Goal: Task Accomplishment & Management: Use online tool/utility

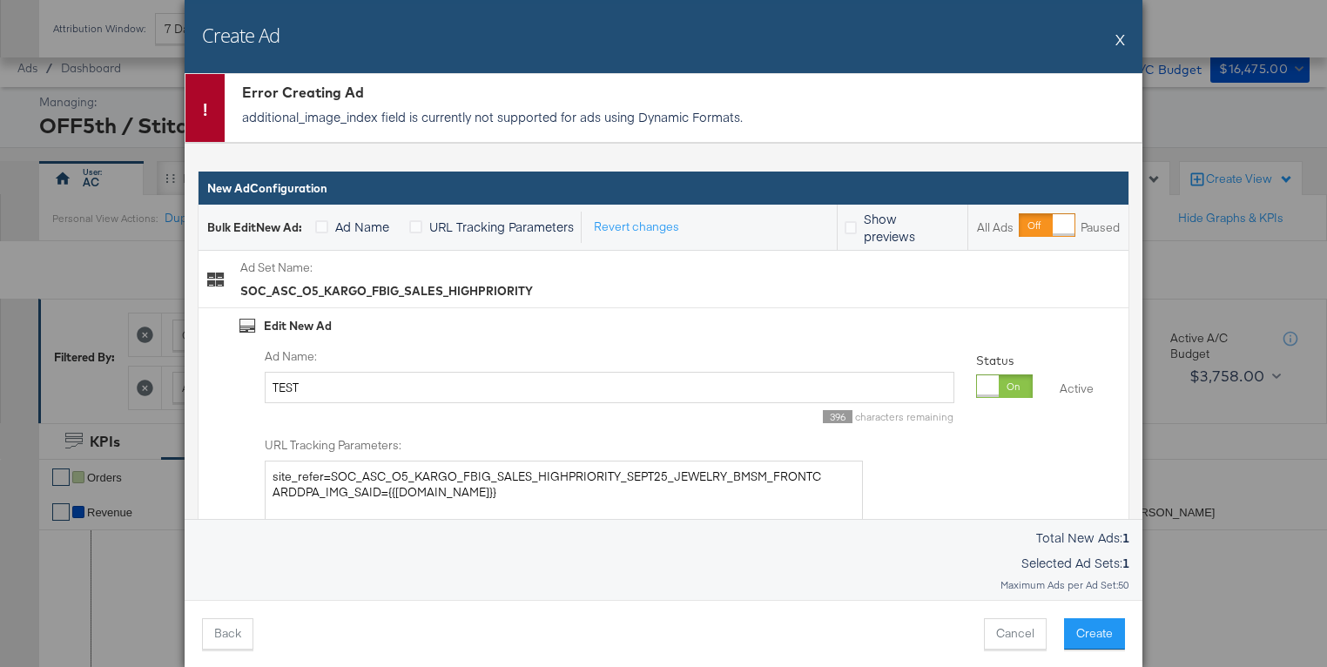
scroll to position [726, 0]
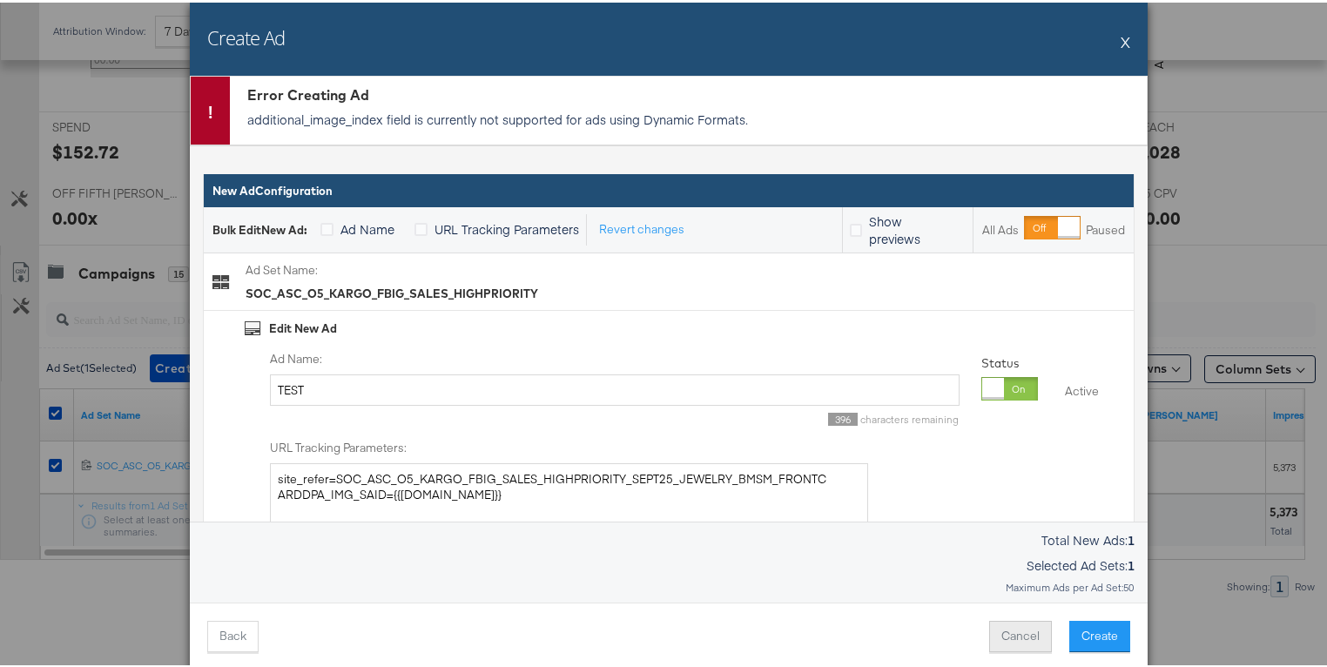
click at [1015, 641] on button "Cancel" at bounding box center [1020, 633] width 63 height 31
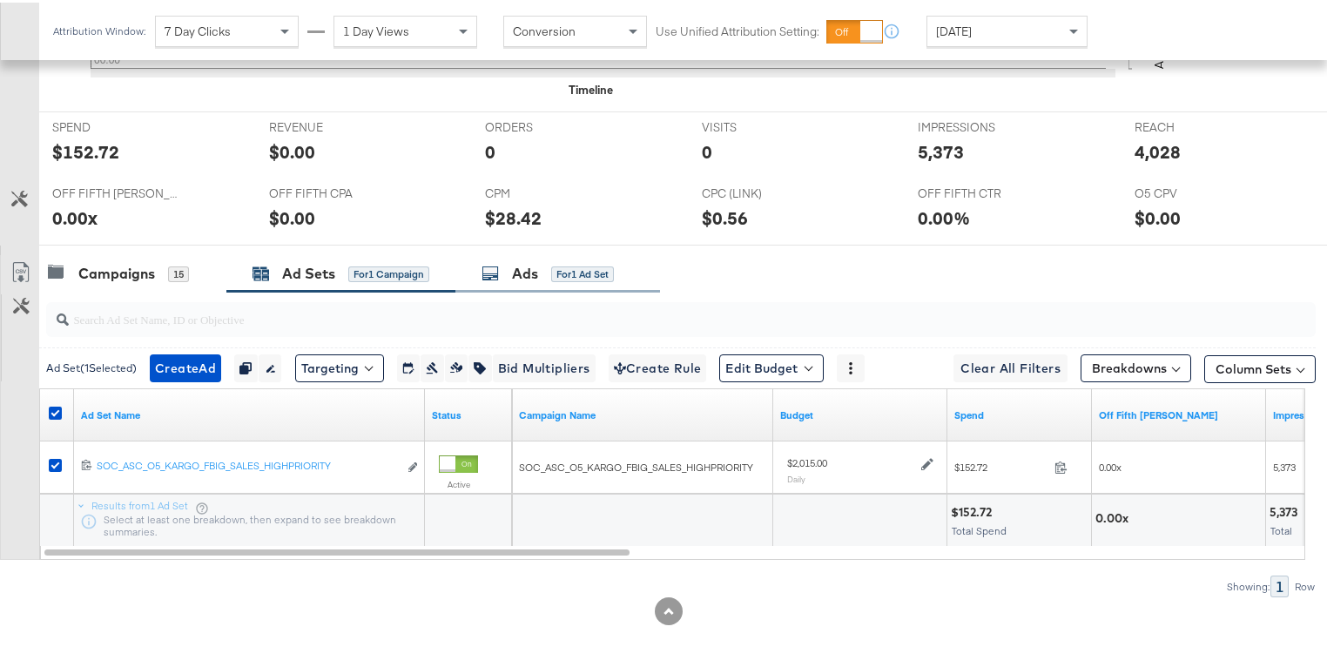
click at [481, 260] on div "Ads for 1 Ad Set" at bounding box center [558, 271] width 205 height 37
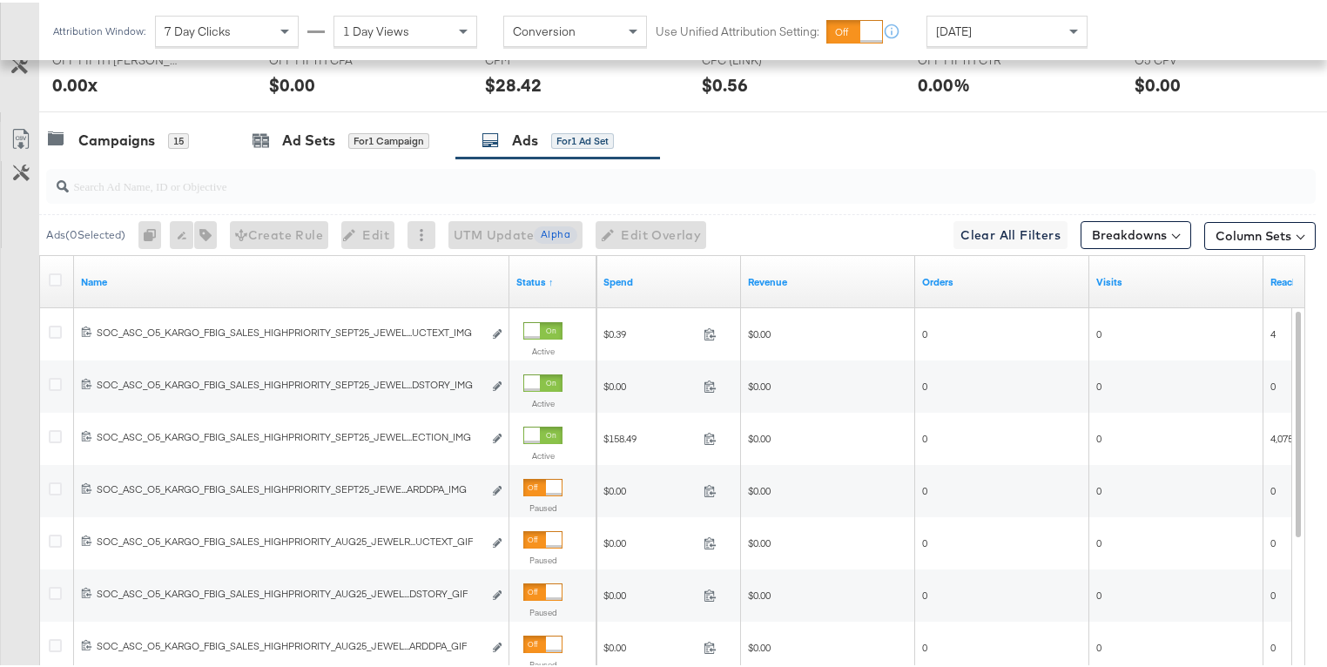
scroll to position [878, 0]
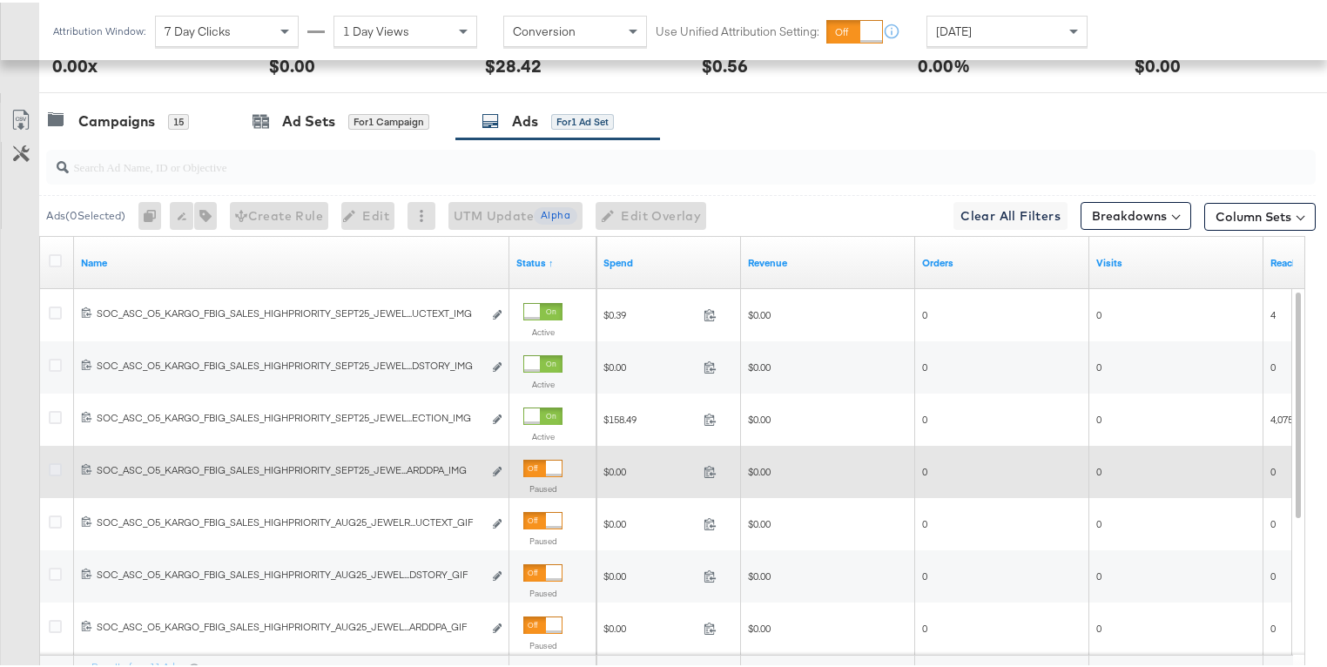
click at [58, 463] on icon at bounding box center [55, 467] width 13 height 13
click at [0, 0] on input "checkbox" at bounding box center [0, 0] width 0 height 0
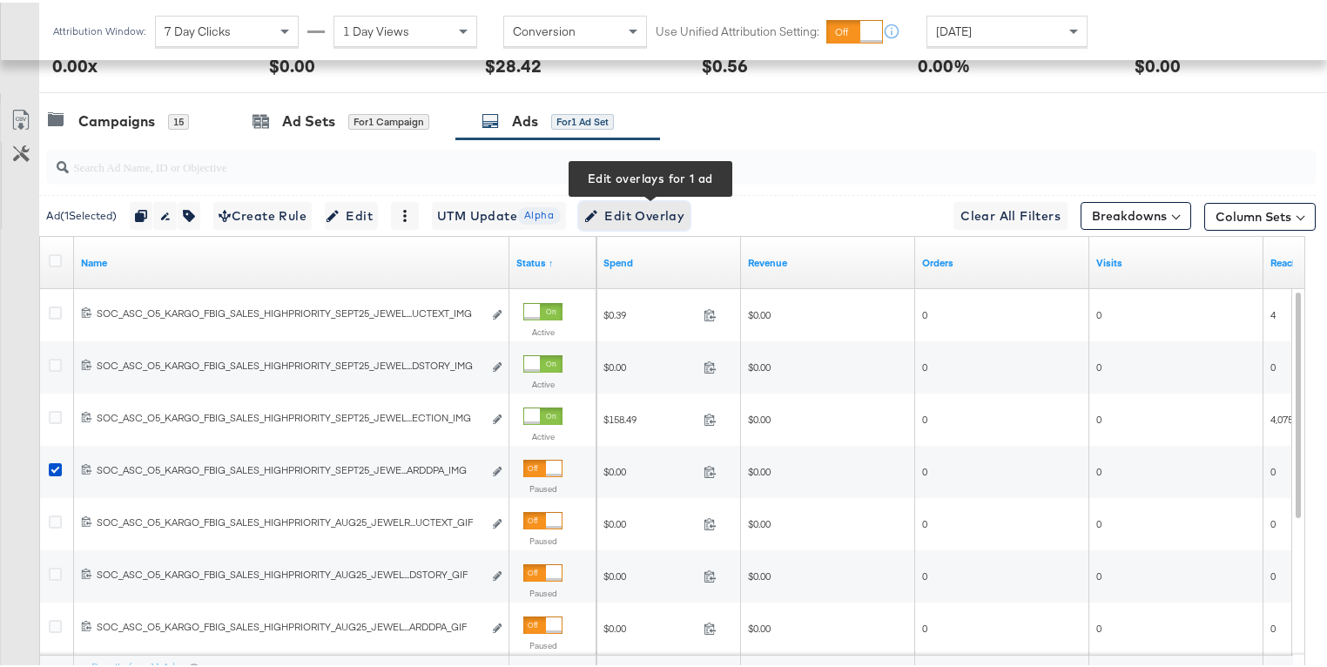
click at [647, 210] on span "Edit Overlay Edit overlays for 1 ad" at bounding box center [634, 214] width 100 height 22
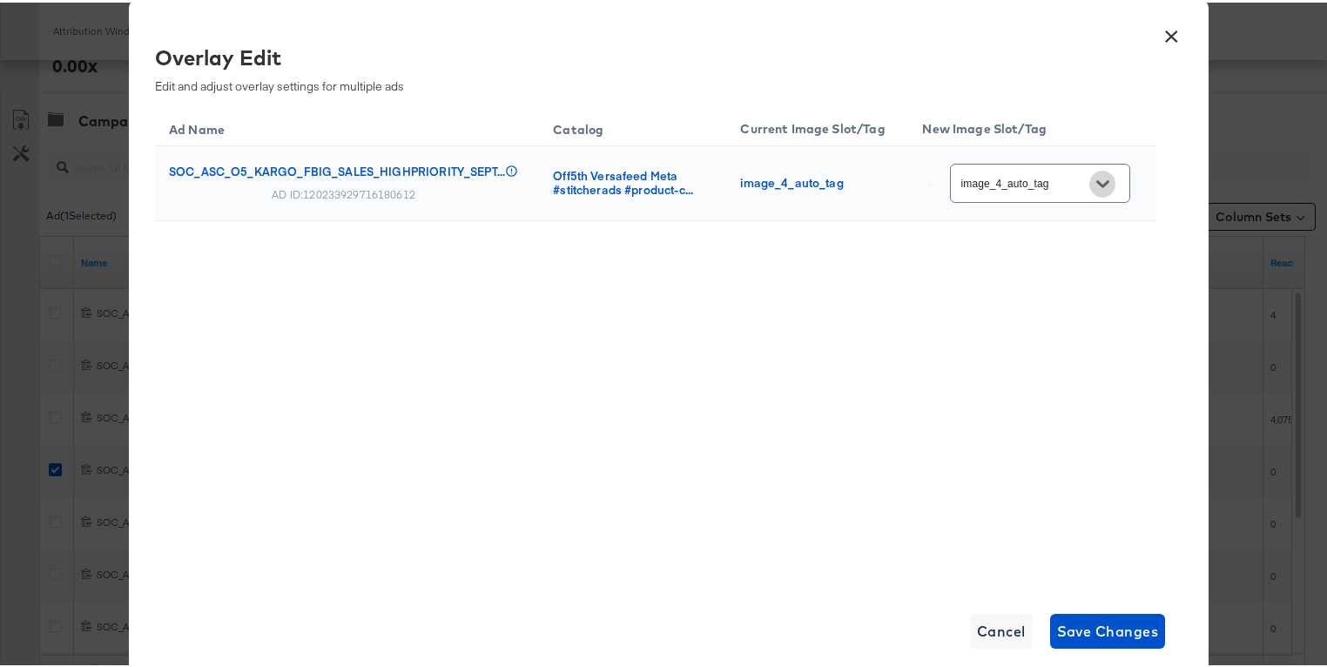
click at [1104, 174] on button "Open" at bounding box center [1103, 181] width 26 height 26
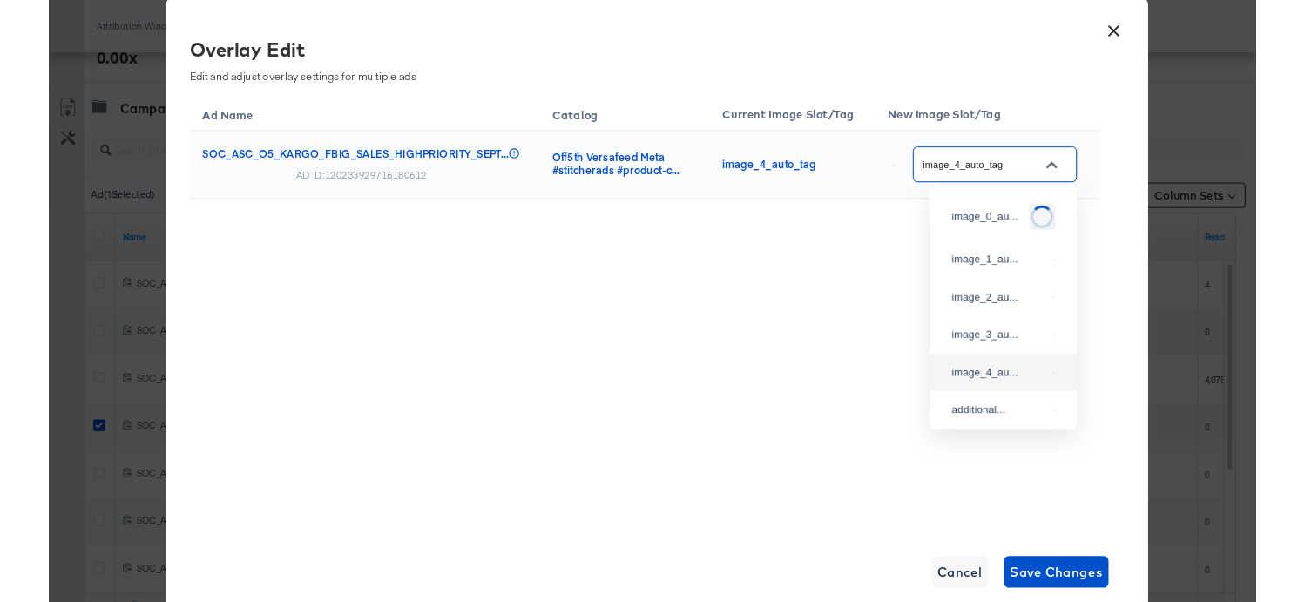
scroll to position [3, 0]
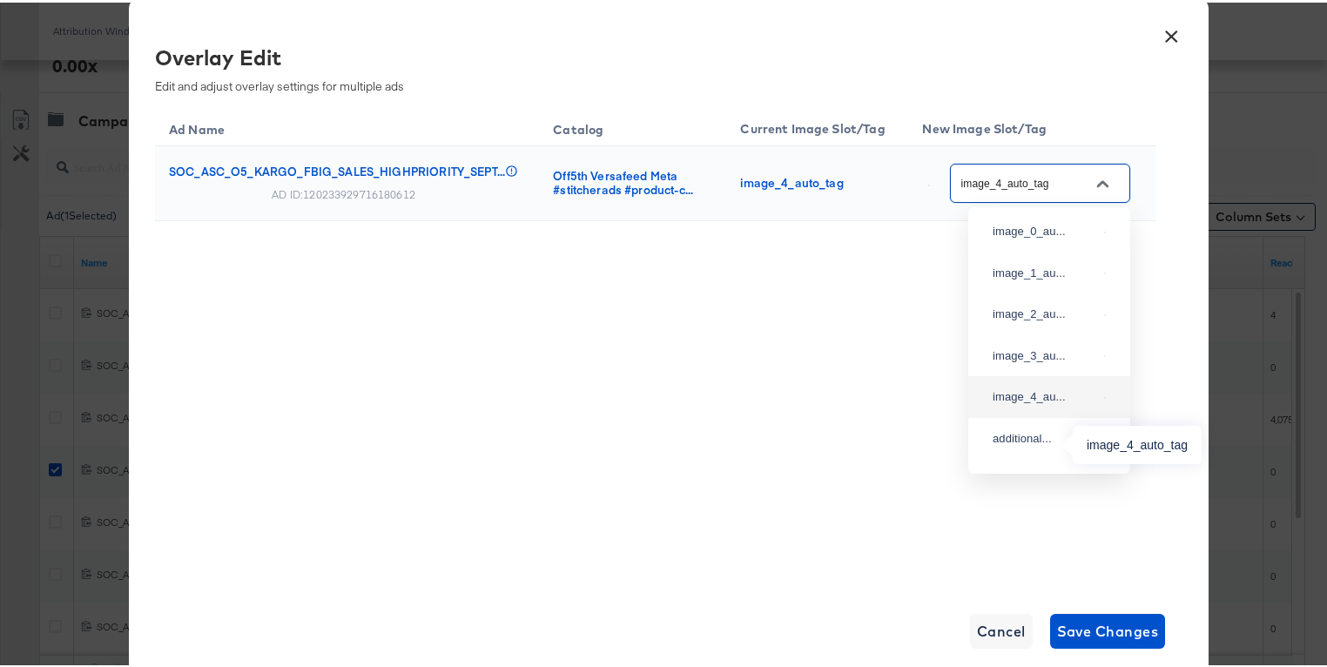
click at [1046, 403] on div "image_4_au..." at bounding box center [1045, 394] width 105 height 17
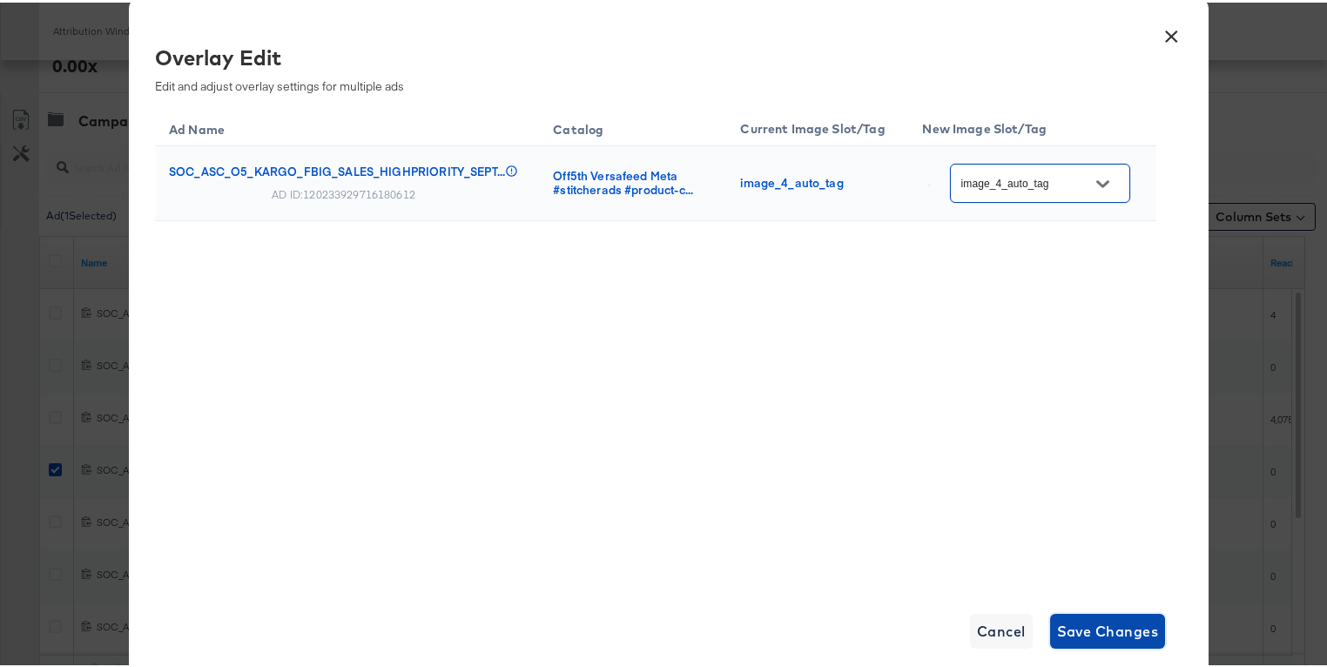
click at [1106, 622] on span "Save Changes" at bounding box center [1108, 629] width 102 height 24
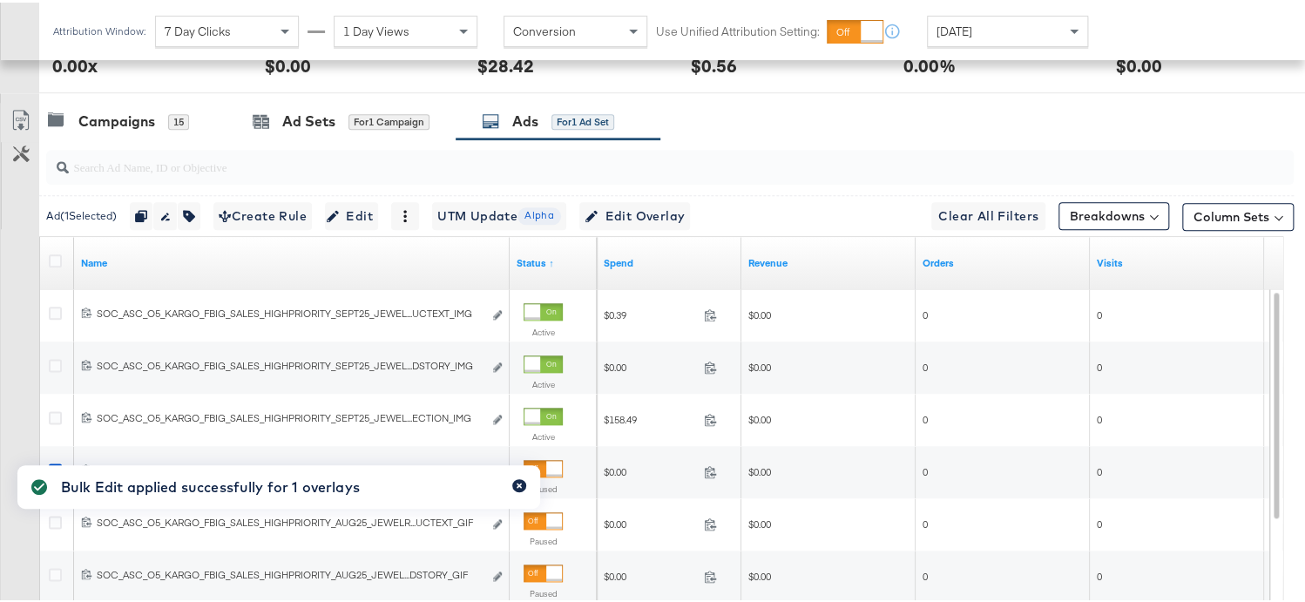
click at [517, 484] on icon "button" at bounding box center [519, 483] width 5 height 5
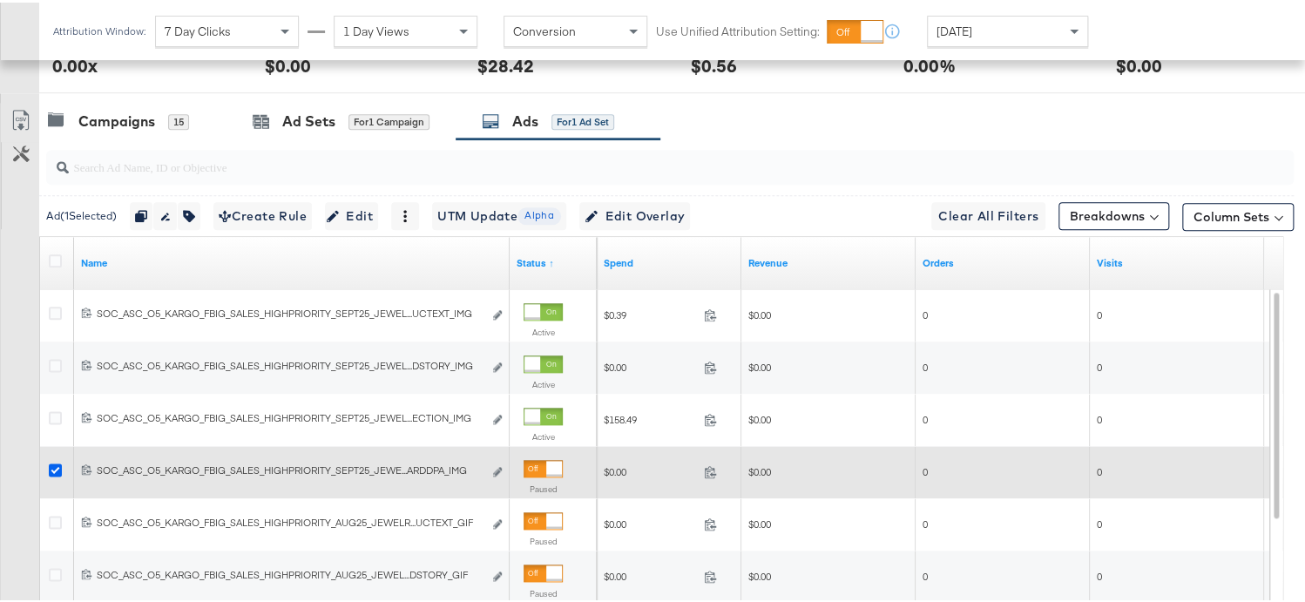
click at [60, 463] on icon at bounding box center [55, 467] width 13 height 13
click at [0, 0] on input "checkbox" at bounding box center [0, 0] width 0 height 0
